Goal: Information Seeking & Learning: Learn about a topic

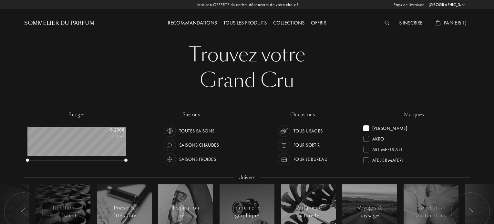
select select "FR"
click at [203, 157] on div "Saisons froides" at bounding box center [197, 159] width 37 height 12
click at [170, 156] on img at bounding box center [169, 159] width 9 height 9
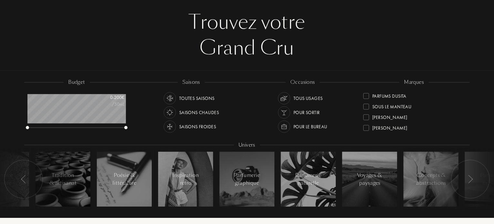
scroll to position [65, 0]
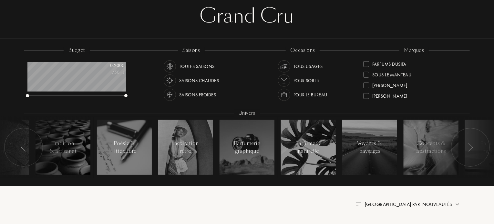
click at [473, 147] on div at bounding box center [470, 147] width 39 height 39
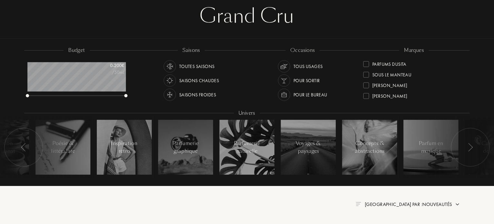
click at [25, 148] on img at bounding box center [23, 147] width 5 height 8
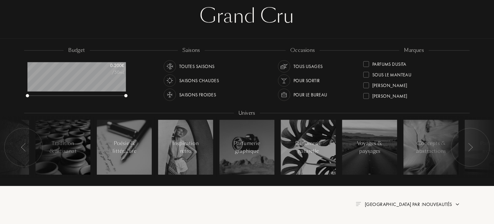
click at [25, 148] on img at bounding box center [23, 147] width 5 height 8
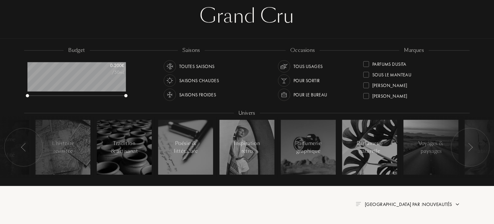
click at [25, 148] on img at bounding box center [23, 147] width 5 height 8
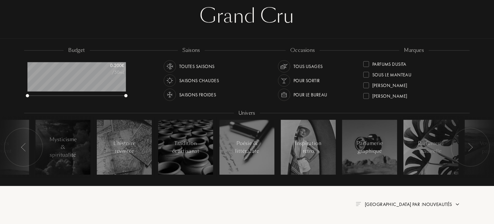
click at [25, 148] on img at bounding box center [23, 147] width 5 height 8
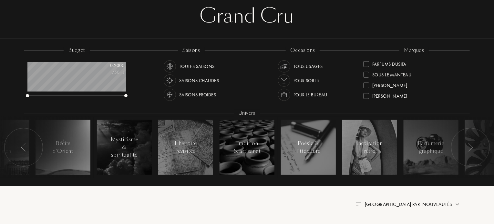
click at [25, 148] on img at bounding box center [23, 147] width 5 height 8
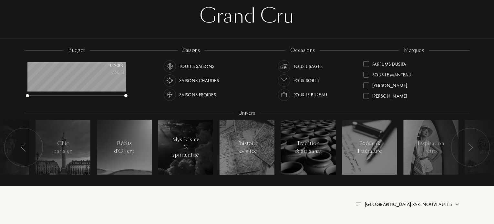
click at [25, 148] on img at bounding box center [23, 147] width 5 height 8
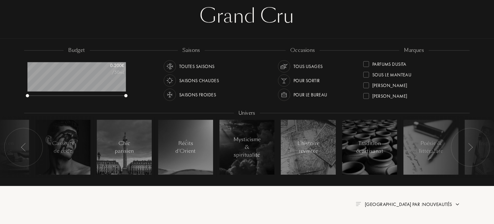
click at [25, 148] on img at bounding box center [23, 147] width 5 height 8
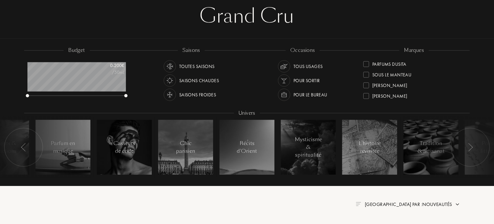
click at [25, 148] on img at bounding box center [23, 147] width 5 height 8
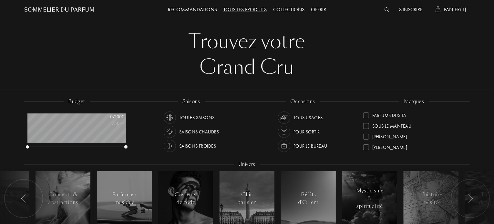
scroll to position [0, 0]
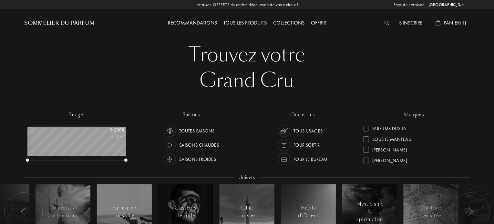
click at [295, 24] on div "Collections" at bounding box center [289, 23] width 38 height 8
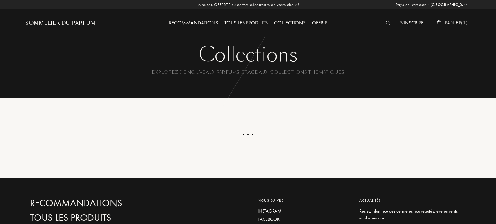
select select "FR"
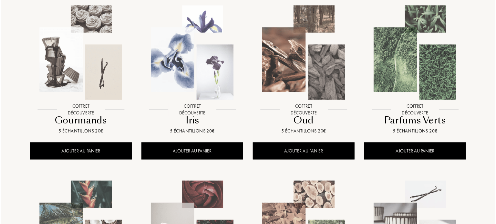
scroll to position [355, 0]
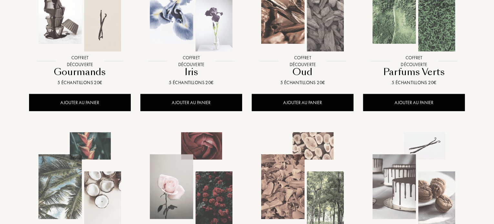
click at [89, 29] on img at bounding box center [80, 4] width 100 height 100
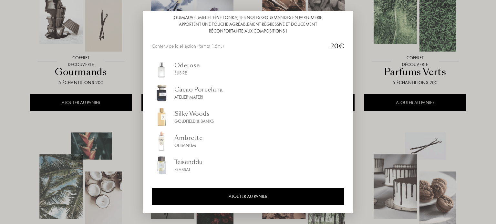
scroll to position [40, 0]
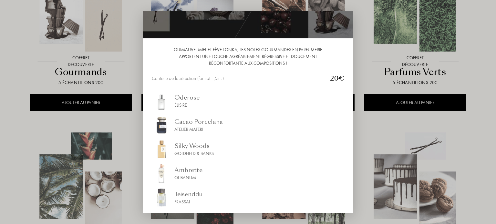
click at [180, 98] on div "Oderose" at bounding box center [186, 97] width 25 height 9
click at [181, 147] on div "Silky Woods" at bounding box center [193, 146] width 39 height 9
click at [176, 193] on div "Teisenddu" at bounding box center [188, 194] width 28 height 9
click at [169, 169] on img at bounding box center [161, 173] width 19 height 19
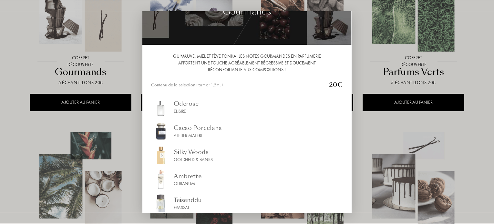
scroll to position [0, 0]
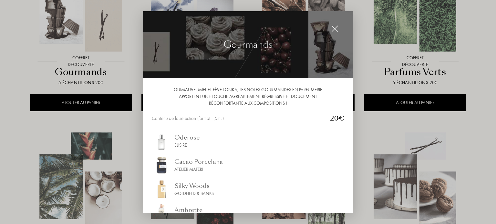
click at [334, 28] on img at bounding box center [334, 28] width 7 height 7
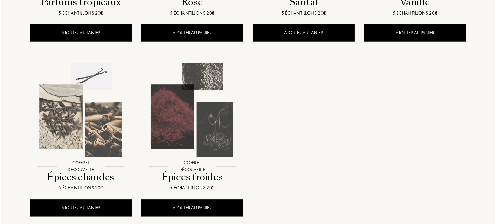
scroll to position [484, 0]
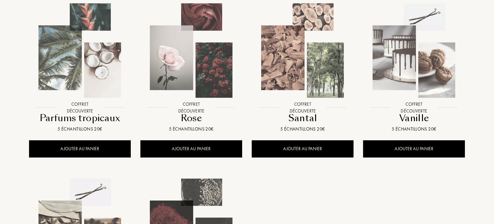
click at [405, 58] on img at bounding box center [414, 51] width 100 height 100
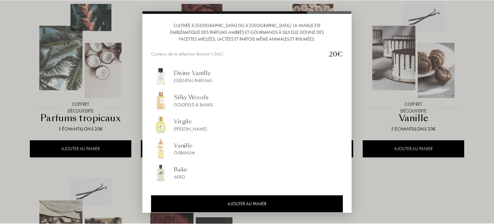
scroll to position [72, 0]
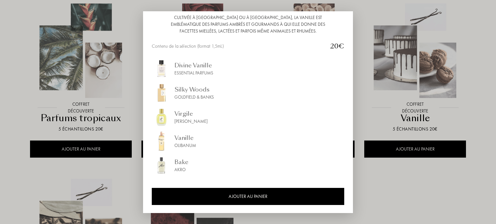
click at [178, 137] on div "Vanille" at bounding box center [185, 138] width 22 height 9
click at [179, 116] on div "Virgile" at bounding box center [190, 113] width 33 height 9
click at [405, 186] on div at bounding box center [248, 112] width 496 height 224
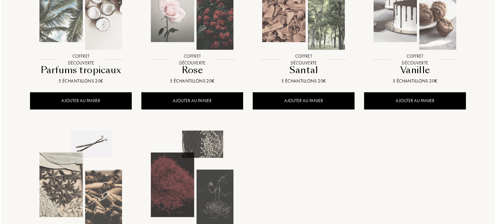
scroll to position [581, 0]
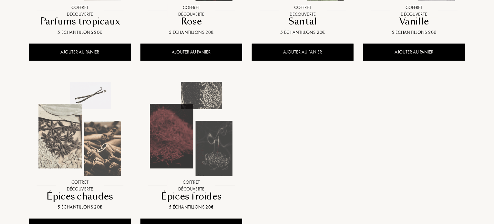
click at [84, 145] on img at bounding box center [80, 129] width 100 height 100
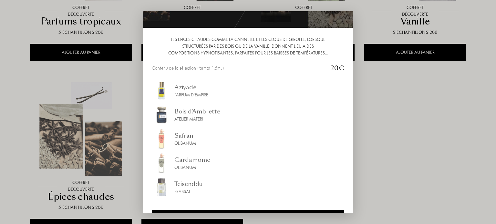
scroll to position [40, 0]
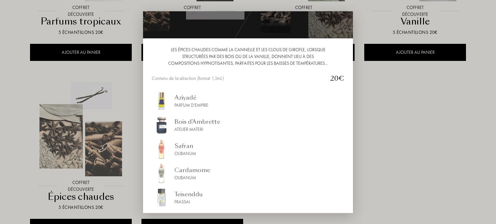
click at [188, 103] on div "Parfum d'Empire" at bounding box center [191, 105] width 34 height 7
click at [431, 129] on div at bounding box center [248, 112] width 496 height 224
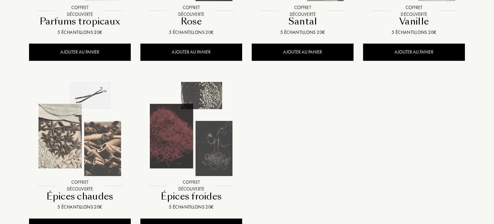
click at [201, 136] on img at bounding box center [191, 129] width 100 height 100
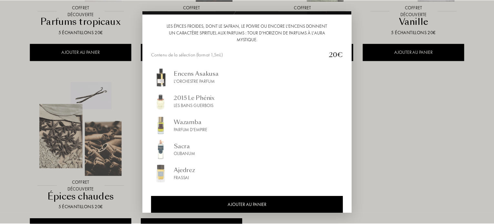
scroll to position [65, 0]
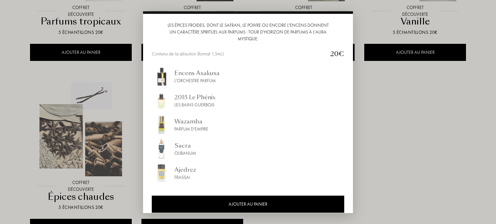
click at [418, 140] on div at bounding box center [248, 112] width 496 height 224
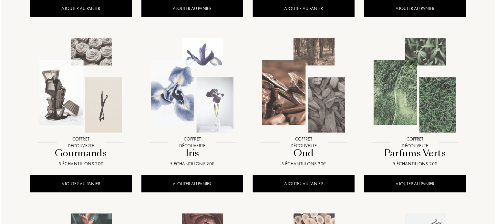
scroll to position [258, 0]
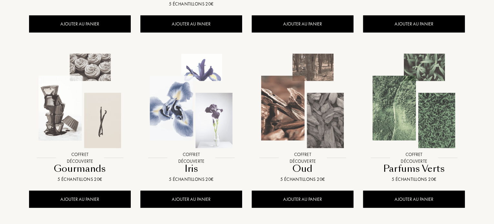
click at [68, 104] on img at bounding box center [80, 101] width 100 height 100
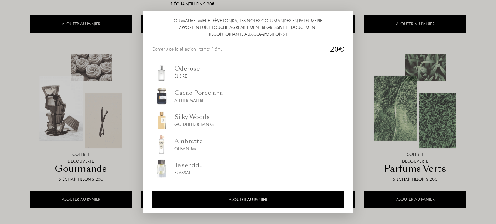
scroll to position [72, 0]
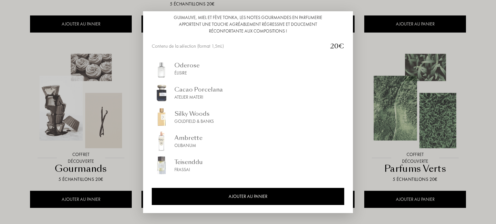
click at [208, 89] on div "Cacao Porcelana" at bounding box center [198, 89] width 48 height 9
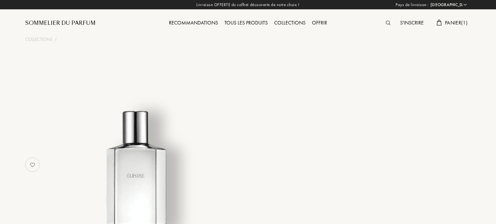
select select "FR"
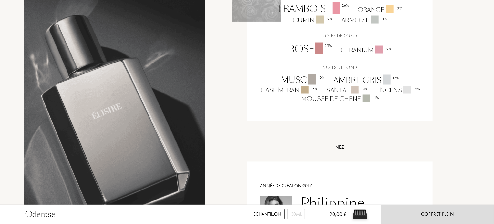
scroll to position [420, 0]
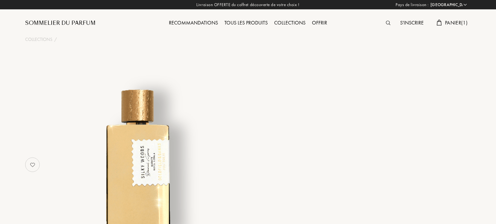
select select "FR"
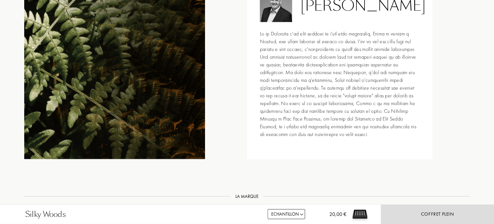
scroll to position [775, 0]
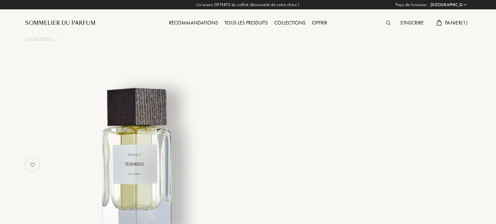
select select "FR"
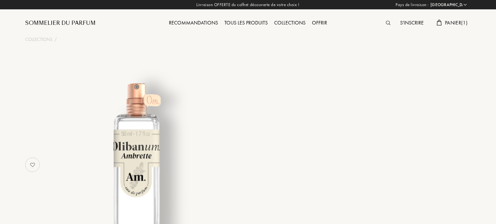
select select "FR"
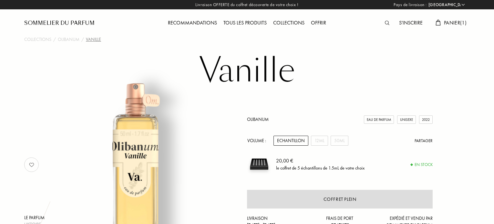
select select "FR"
click at [450, 22] on span "Panier ( 1 )" at bounding box center [455, 22] width 23 height 7
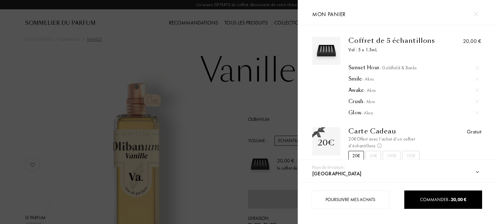
click at [225, 44] on div at bounding box center [149, 112] width 298 height 224
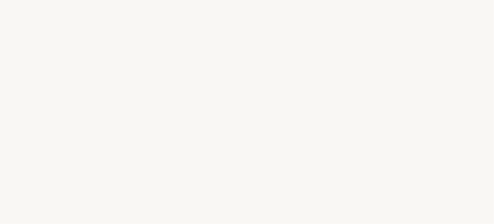
select select "FR"
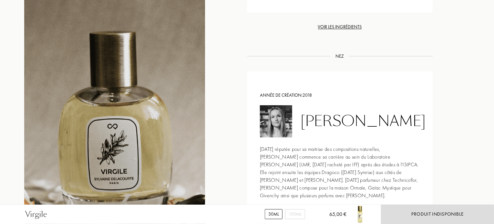
scroll to position [613, 0]
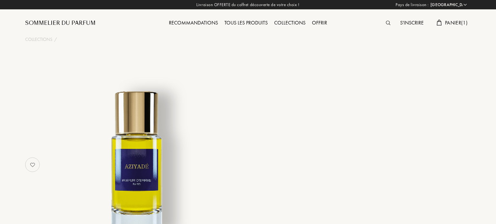
select select "FR"
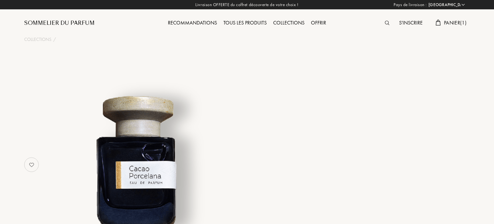
select select "FR"
